Goal: Task Accomplishment & Management: Use online tool/utility

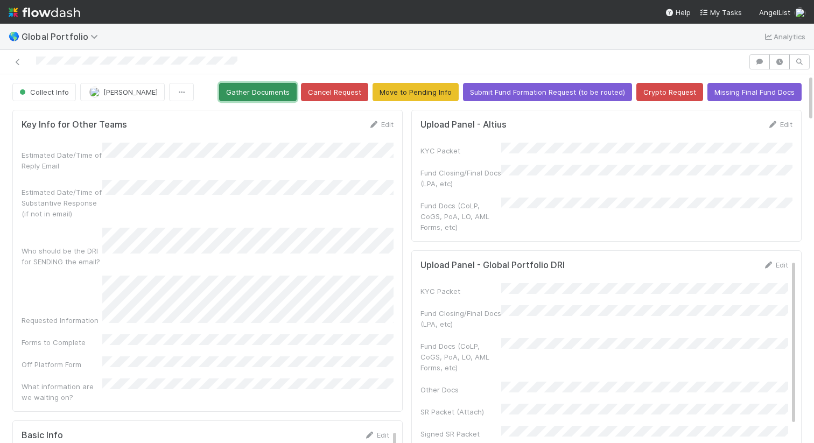
click at [274, 88] on button "Gather Documents" at bounding box center [258, 92] width 78 height 18
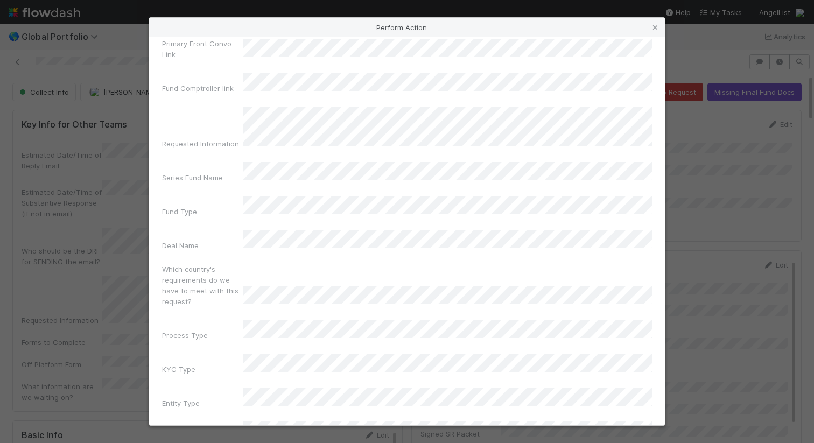
scroll to position [66, 0]
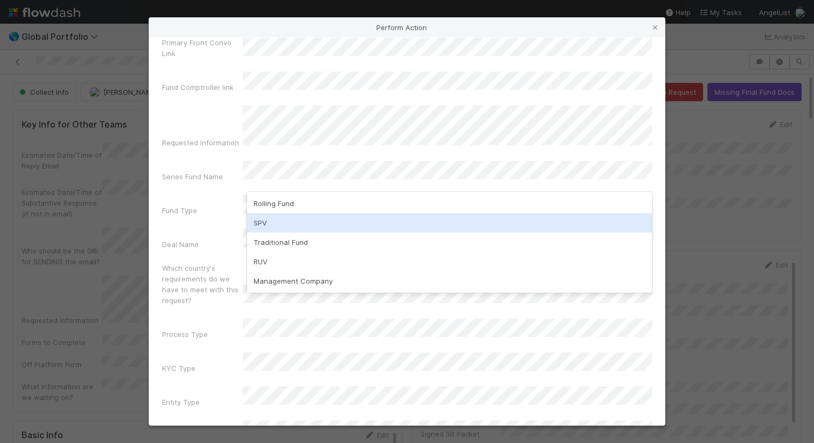
click at [305, 218] on div "SPV" at bounding box center [449, 222] width 405 height 19
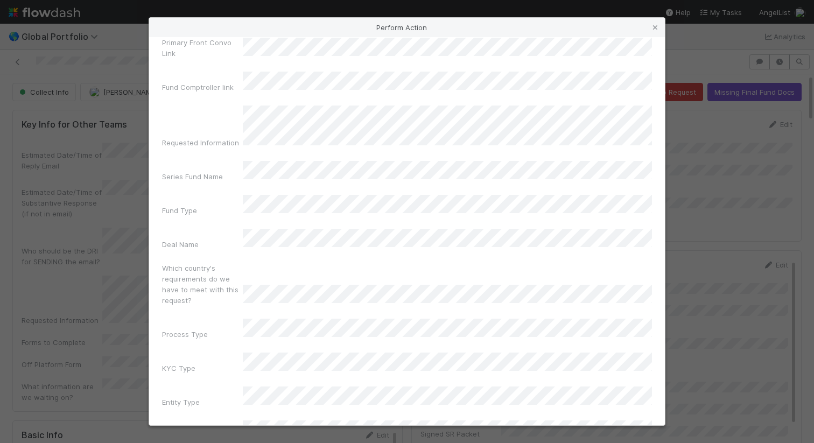
scroll to position [66, 0]
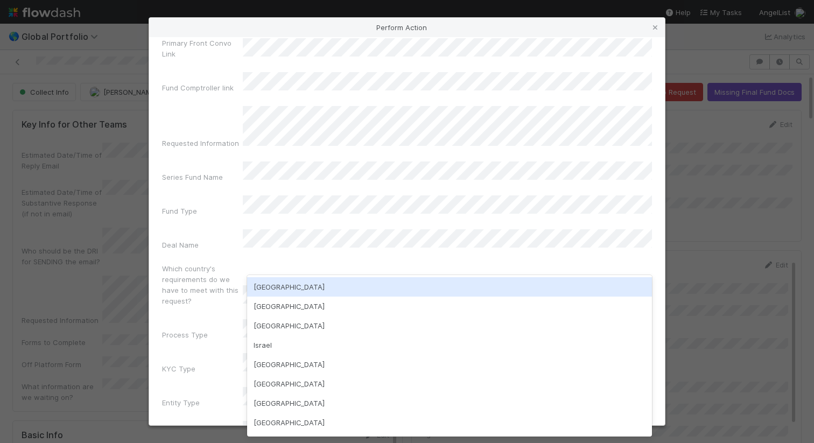
click at [321, 285] on div "USA" at bounding box center [449, 286] width 405 height 19
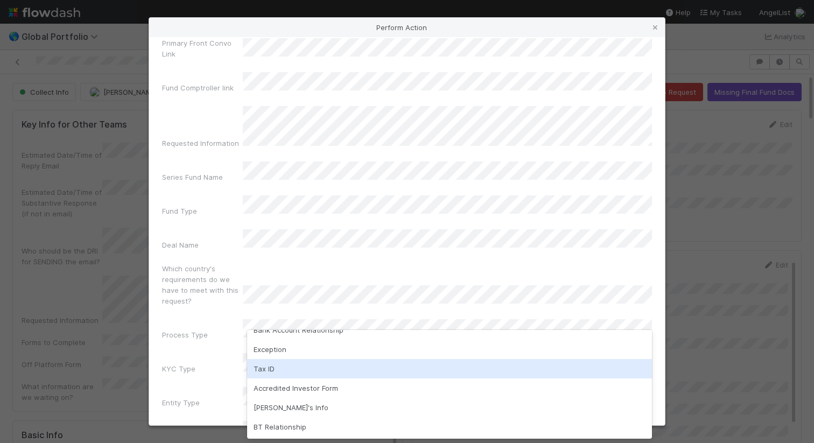
scroll to position [0, 0]
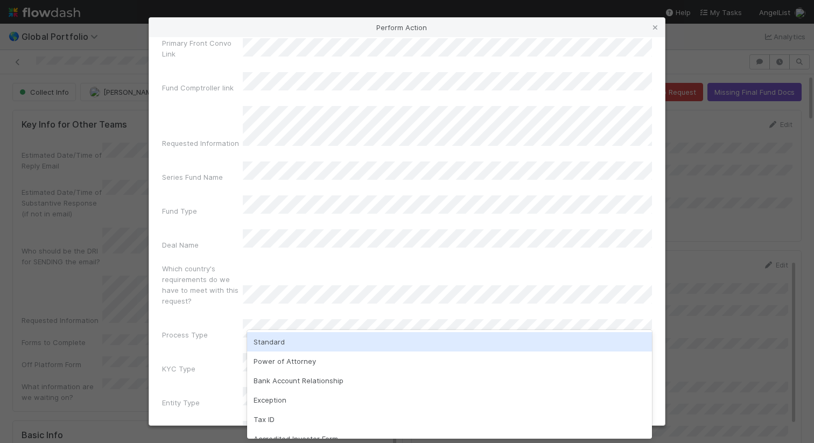
click at [321, 342] on div "Standard" at bounding box center [449, 341] width 405 height 19
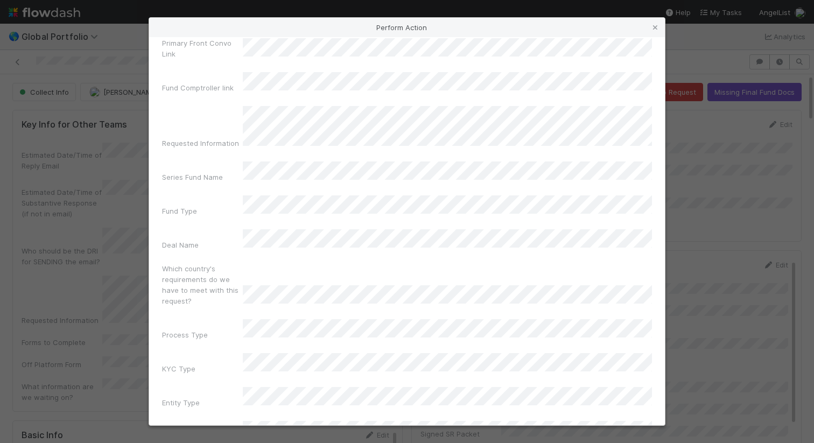
scroll to position [66, 0]
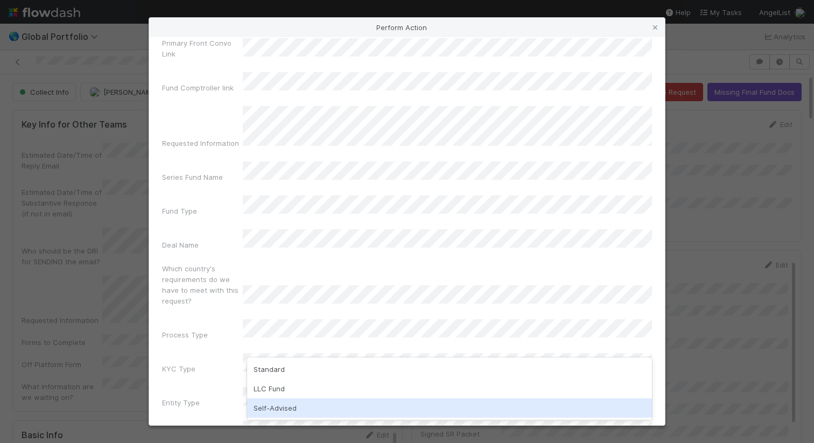
click at [314, 410] on div "Self-Advised" at bounding box center [449, 407] width 405 height 19
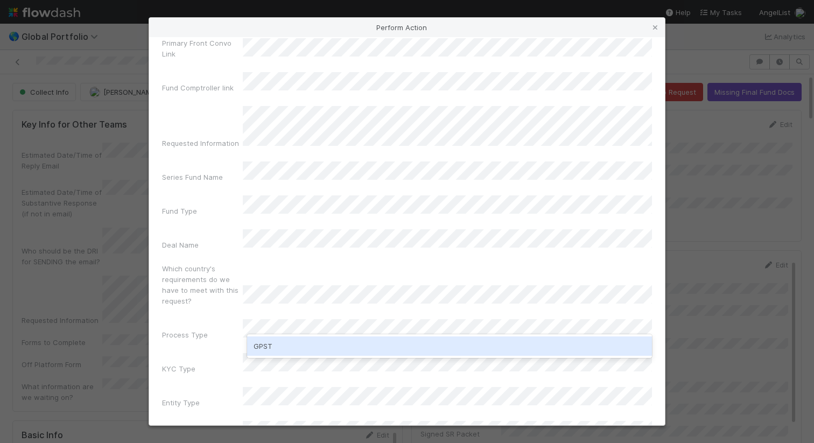
click at [327, 348] on div "GPST" at bounding box center [449, 346] width 405 height 19
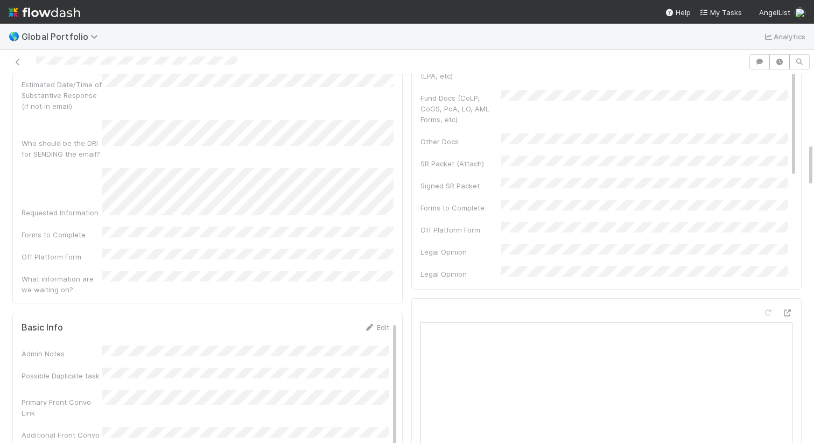
scroll to position [0, 0]
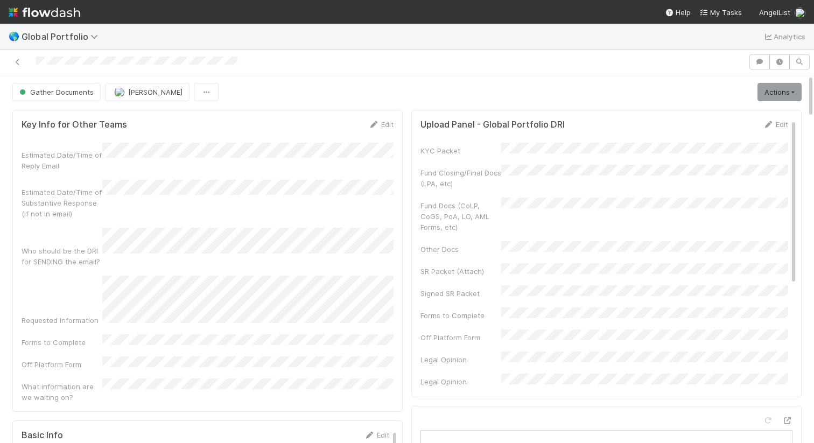
click at [246, 65] on div at bounding box center [374, 61] width 740 height 15
click at [778, 86] on link "Actions" at bounding box center [780, 92] width 44 height 18
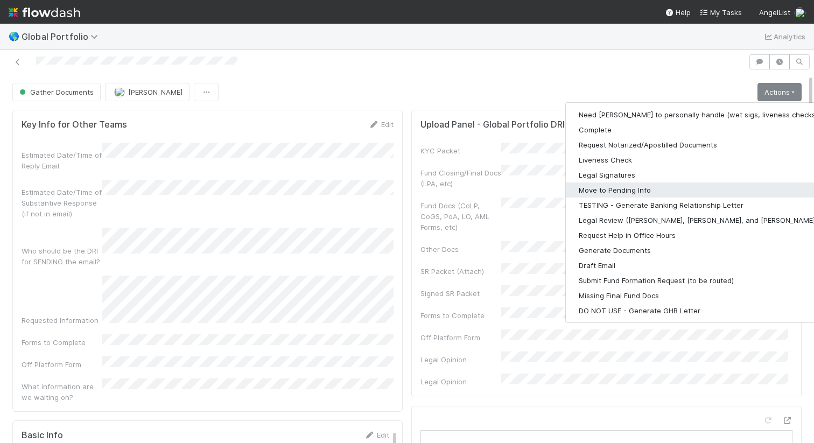
click at [626, 193] on button "Move to Pending Info" at bounding box center [706, 190] width 280 height 15
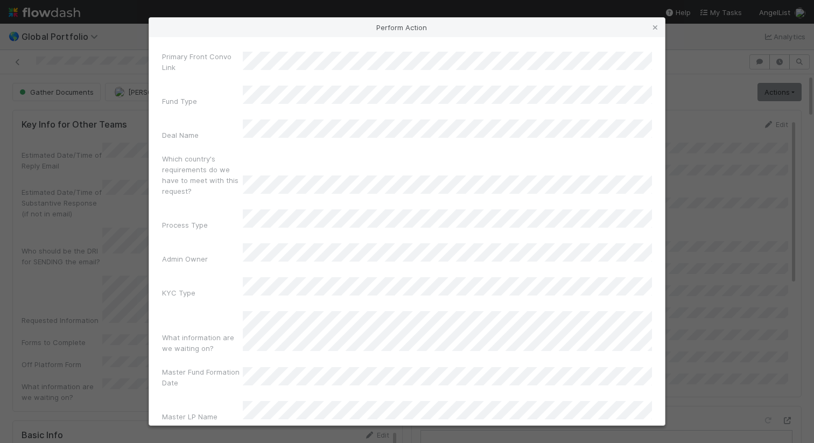
scroll to position [80, 0]
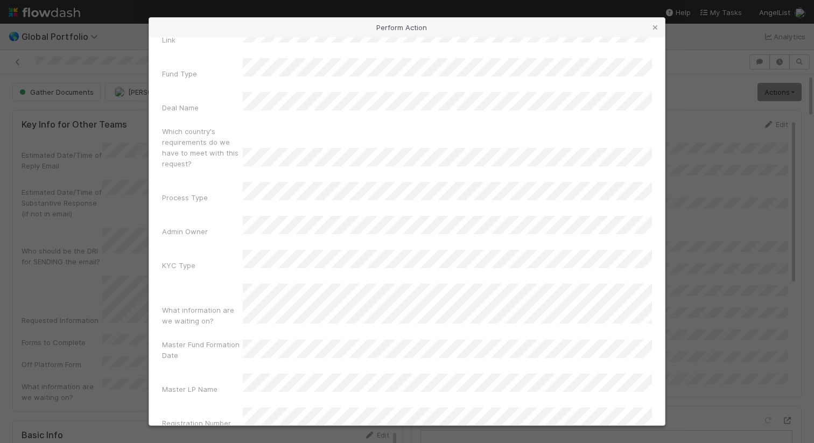
click at [370, 292] on div "Admin Dash Link Primary Front Convo Link Fund Type Deal Name Which country's re…" at bounding box center [407, 211] width 490 height 443
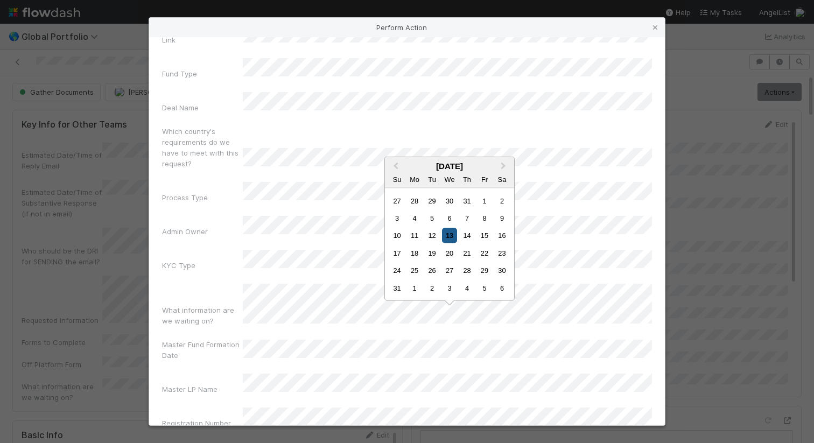
click at [452, 235] on div "13" at bounding box center [449, 235] width 15 height 15
